Goal: Find specific page/section: Find specific page/section

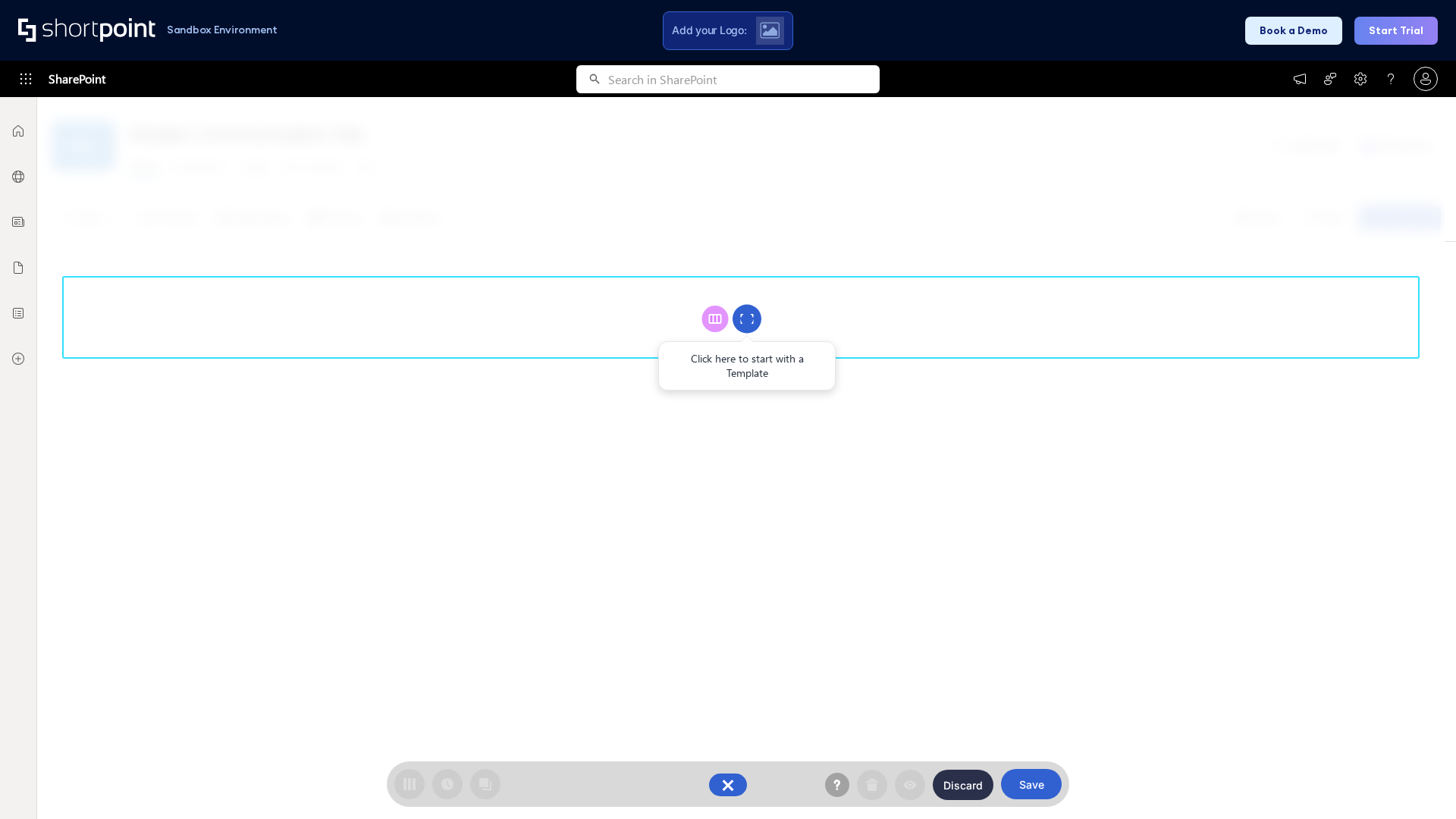
click at [746, 319] on circle at bounding box center [746, 319] width 29 height 29
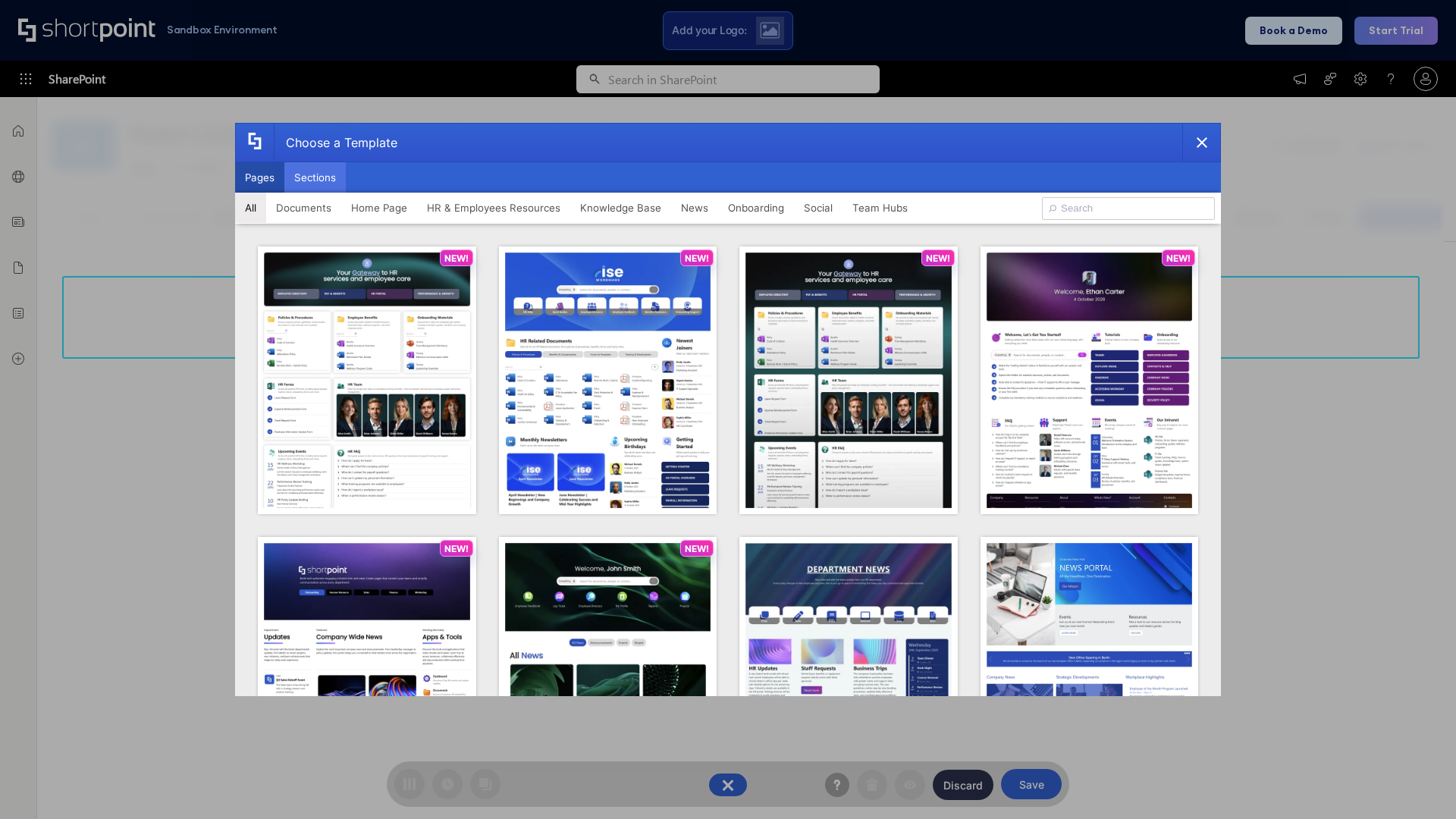
click at [314, 178] on button "Sections" at bounding box center [315, 178] width 61 height 31
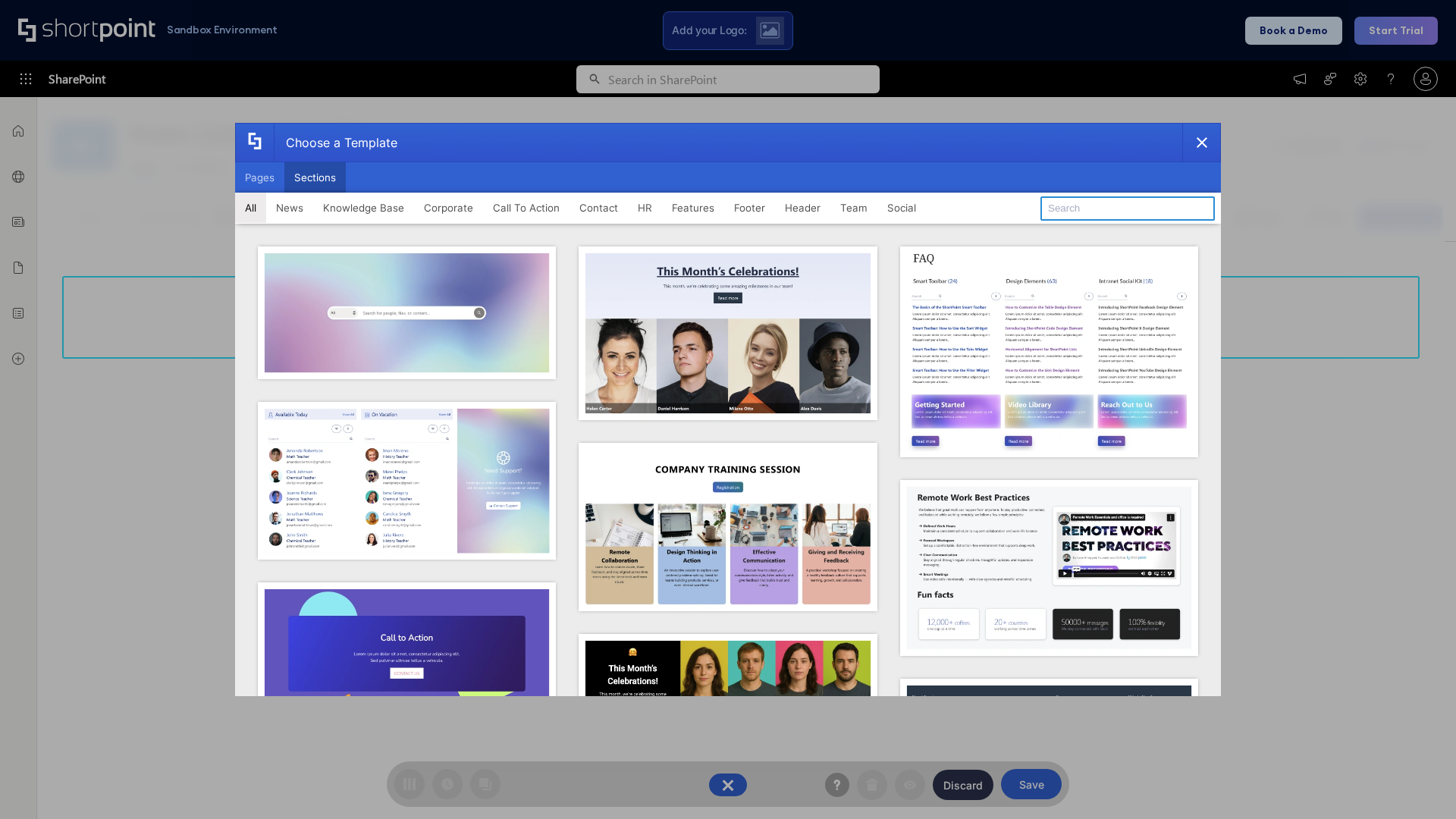
type input "Employee Spotlight 1"
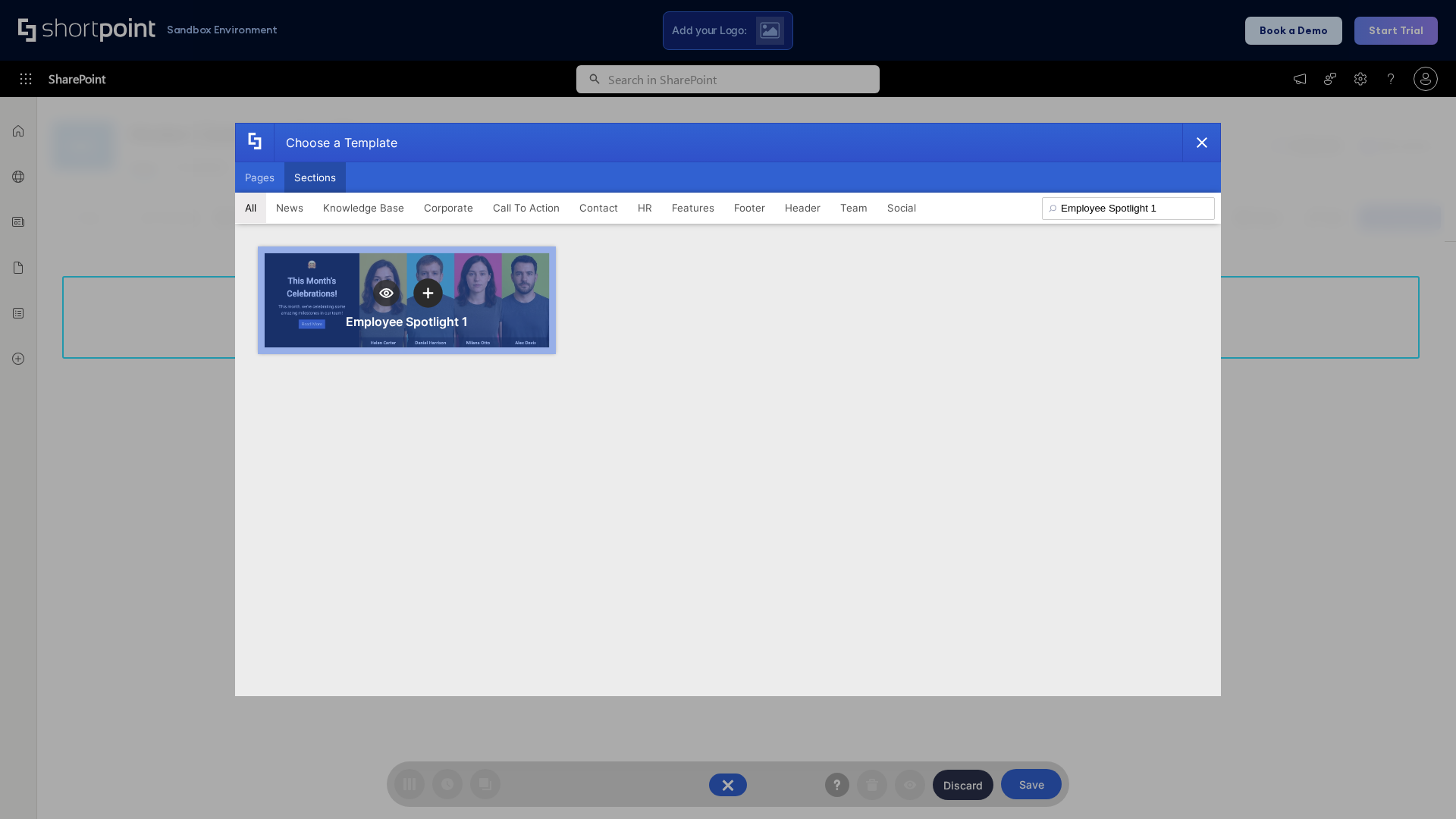
click at [428, 293] on icon "template selector" at bounding box center [428, 293] width 11 height 11
